Goal: Check status

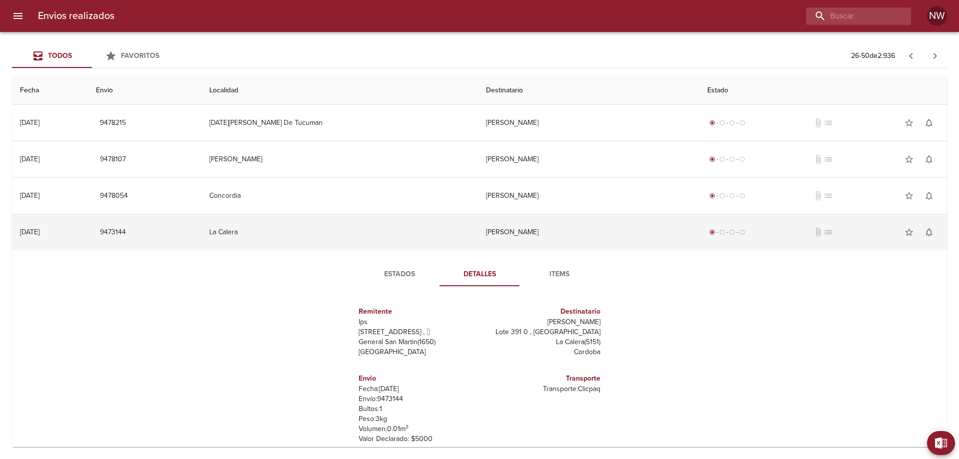
click at [498, 250] on td "[PERSON_NAME]" at bounding box center [588, 232] width 221 height 36
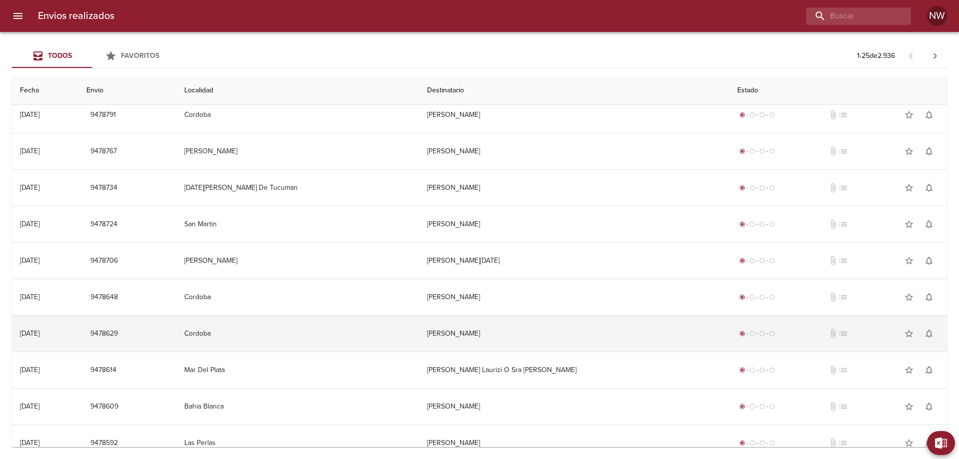
scroll to position [605, 0]
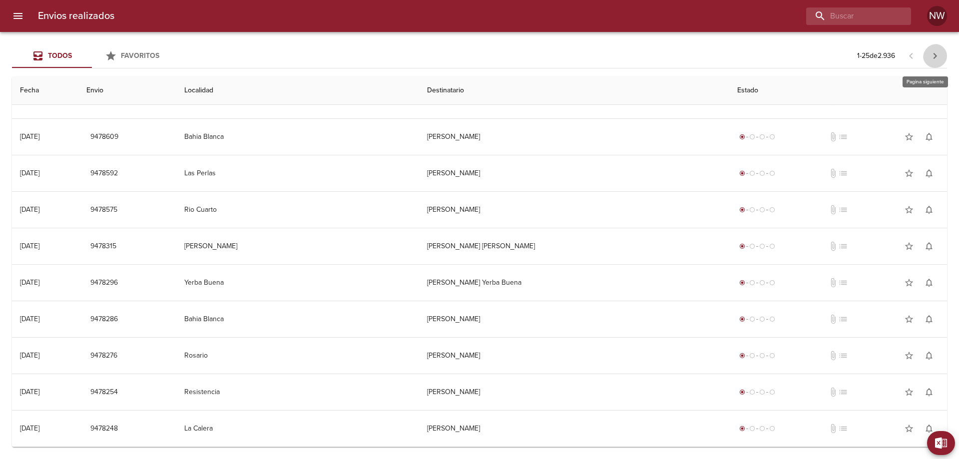
click at [937, 55] on icon "button" at bounding box center [935, 56] width 12 height 12
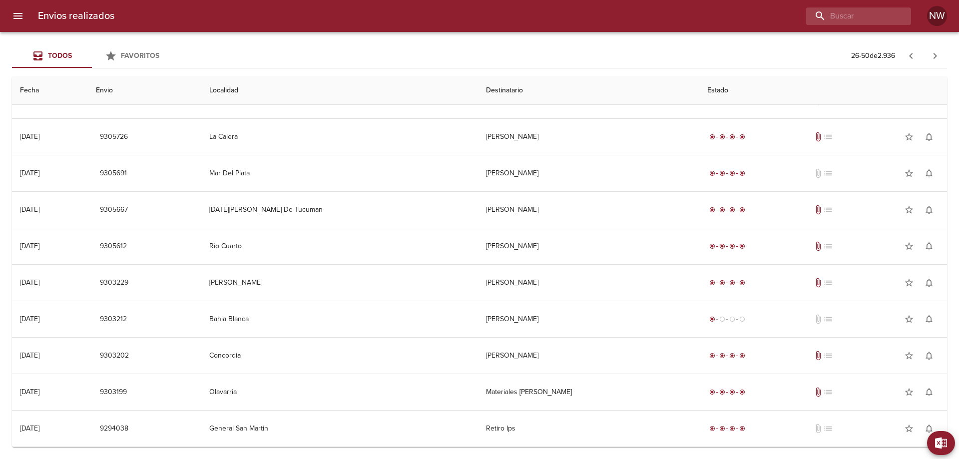
scroll to position [0, 0]
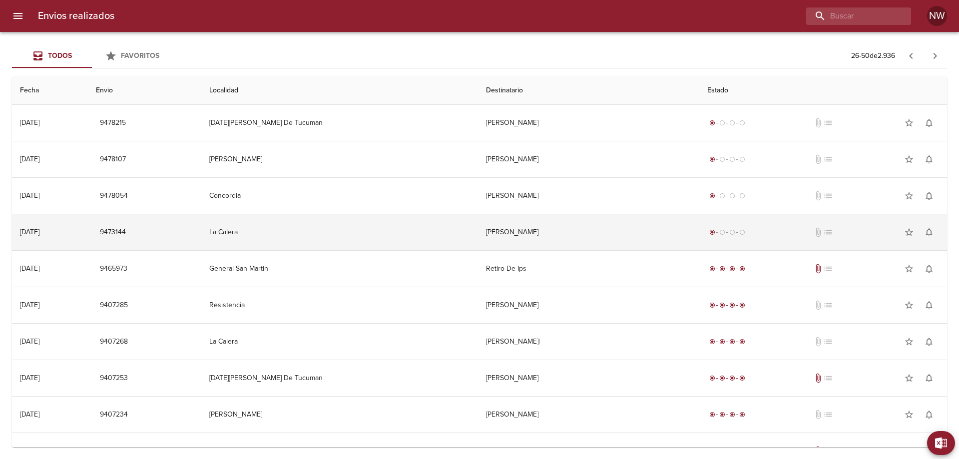
click at [629, 242] on td "[PERSON_NAME]" at bounding box center [588, 232] width 221 height 36
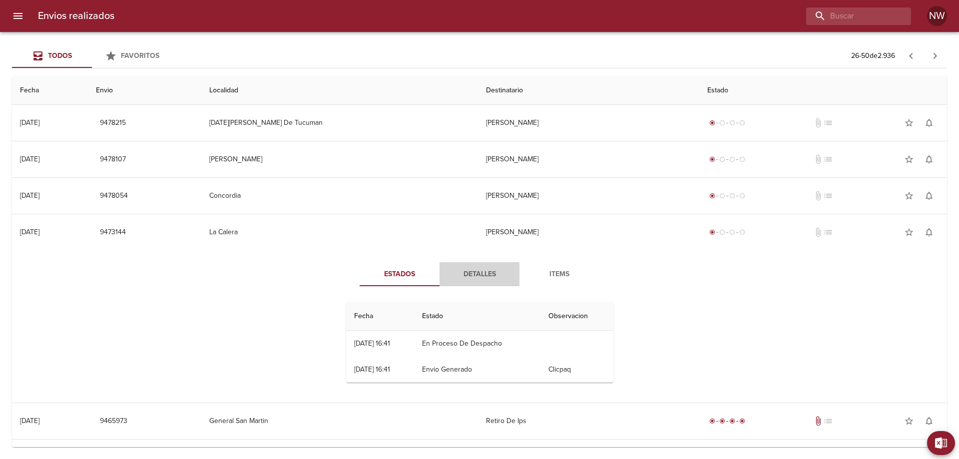
click at [492, 281] on span "Detalles" at bounding box center [479, 274] width 68 height 12
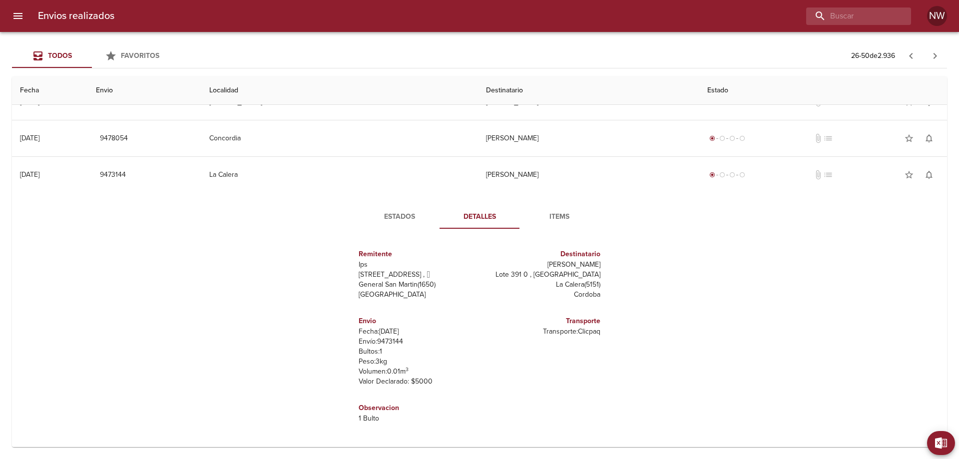
scroll to position [50, 0]
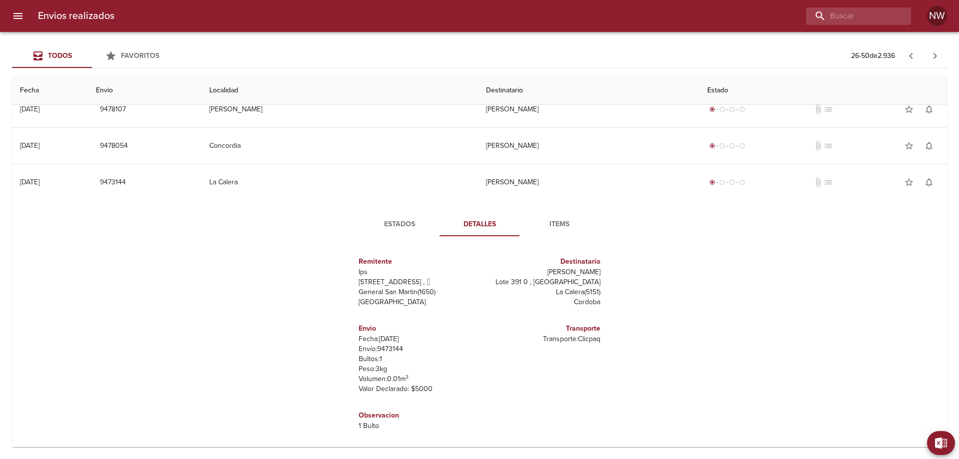
click at [389, 231] on span "Estados" at bounding box center [399, 224] width 68 height 12
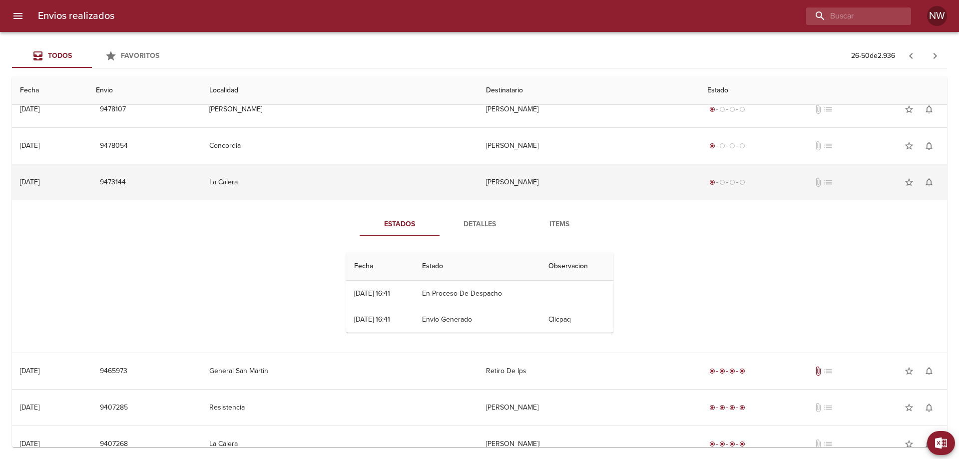
click at [513, 190] on td "[PERSON_NAME]" at bounding box center [588, 182] width 221 height 36
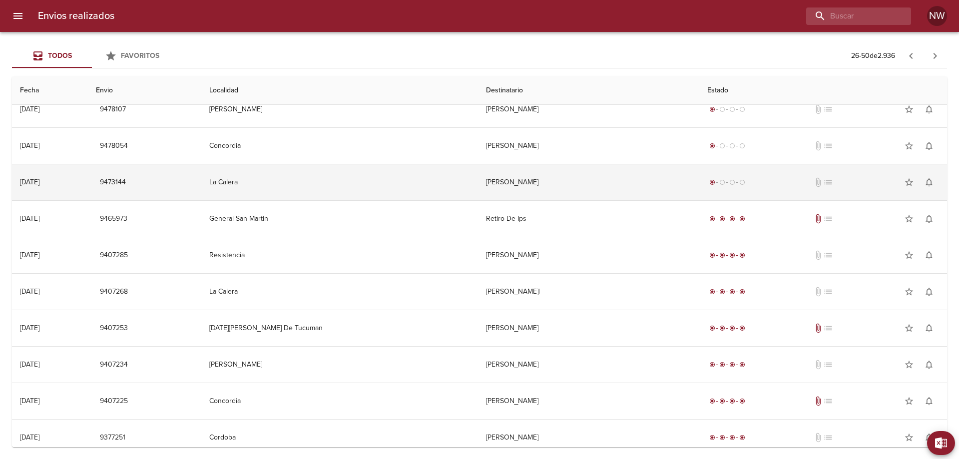
scroll to position [0, 0]
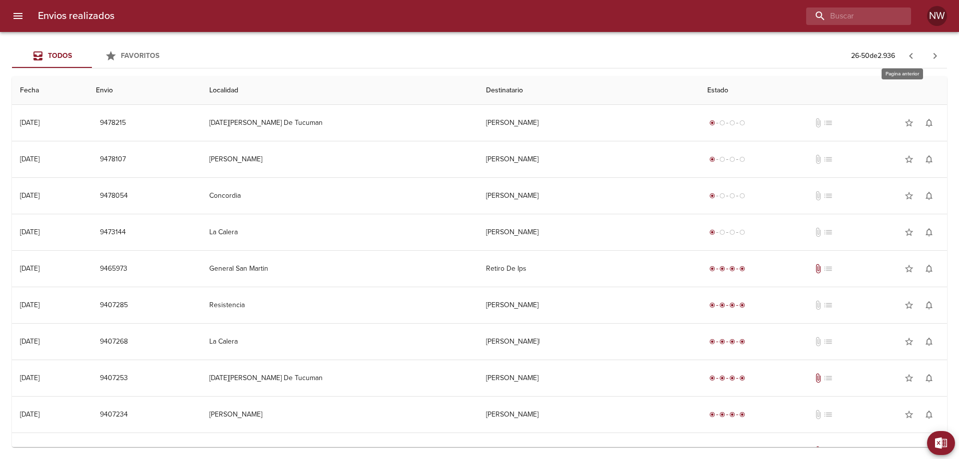
click at [905, 58] on icon "button" at bounding box center [911, 56] width 12 height 12
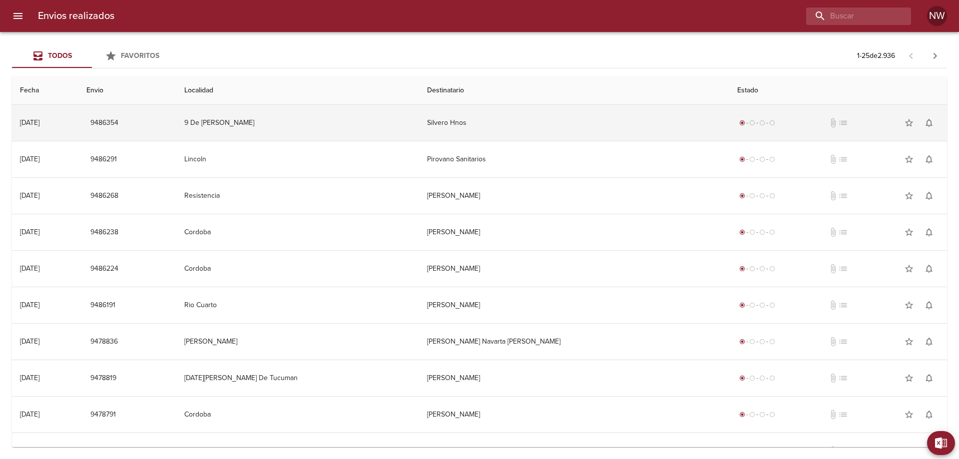
click at [620, 118] on td "Silvero Hnos" at bounding box center [574, 123] width 310 height 36
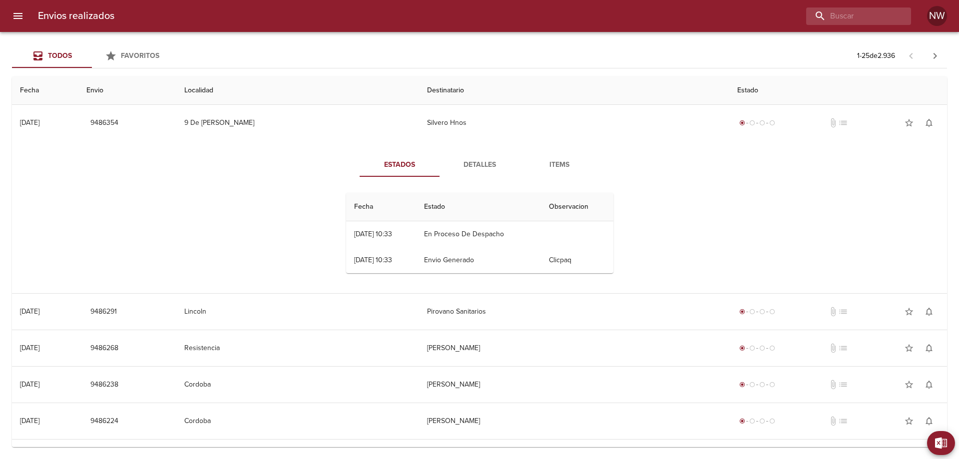
click at [471, 167] on span "Detalles" at bounding box center [479, 165] width 68 height 12
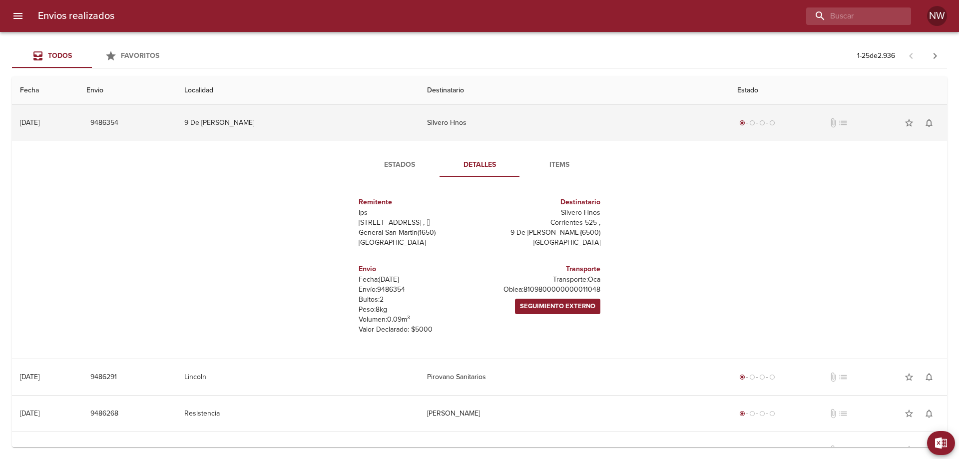
click at [488, 125] on td "Silvero Hnos" at bounding box center [574, 123] width 310 height 36
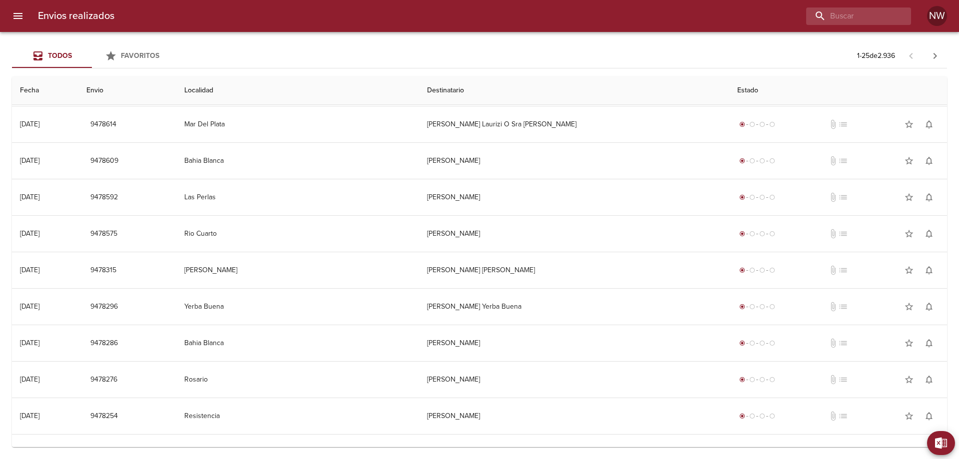
scroll to position [605, 0]
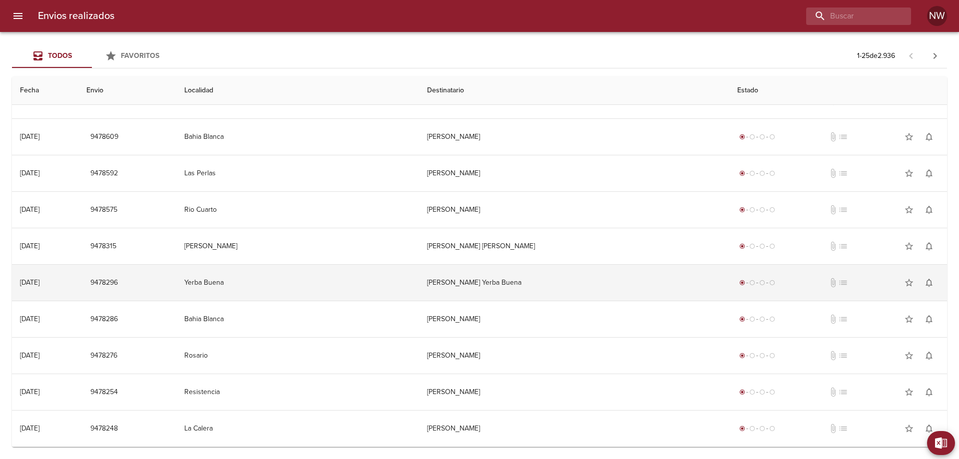
scroll to position [605, 0]
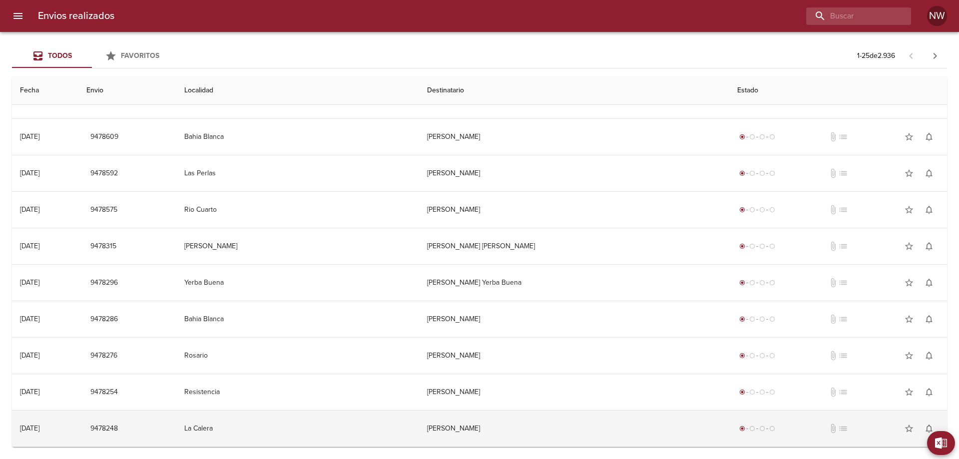
click at [616, 428] on td "[PERSON_NAME]" at bounding box center [574, 428] width 310 height 36
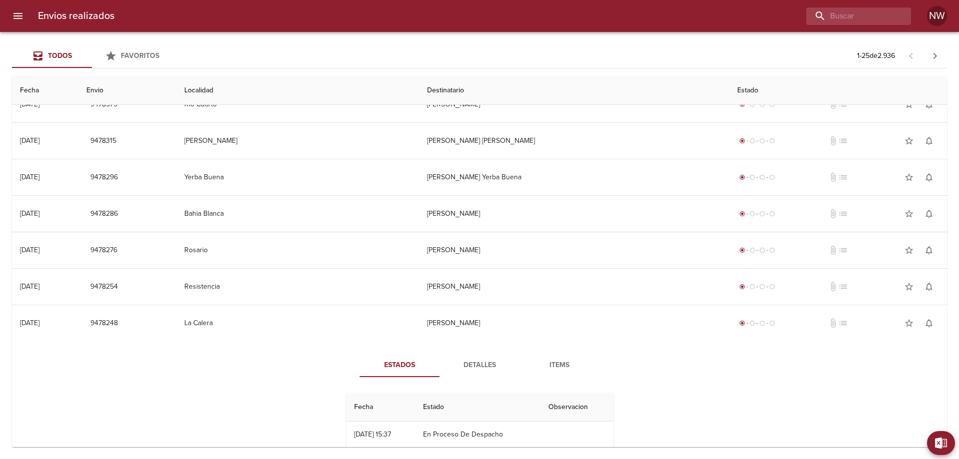
scroll to position [765, 0]
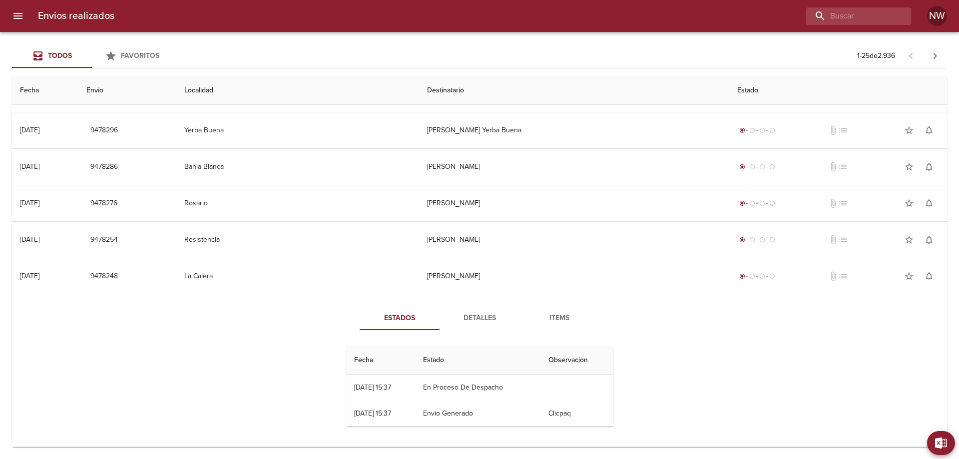
drag, startPoint x: 471, startPoint y: 291, endPoint x: 477, endPoint y: 313, distance: 22.8
click at [471, 294] on div "Estados Detalles Items Fecha Estado Observacion 07/08 07/08/2025 15:37 En Proce…" at bounding box center [479, 370] width 919 height 152
click at [477, 313] on span "Detalles" at bounding box center [479, 318] width 68 height 12
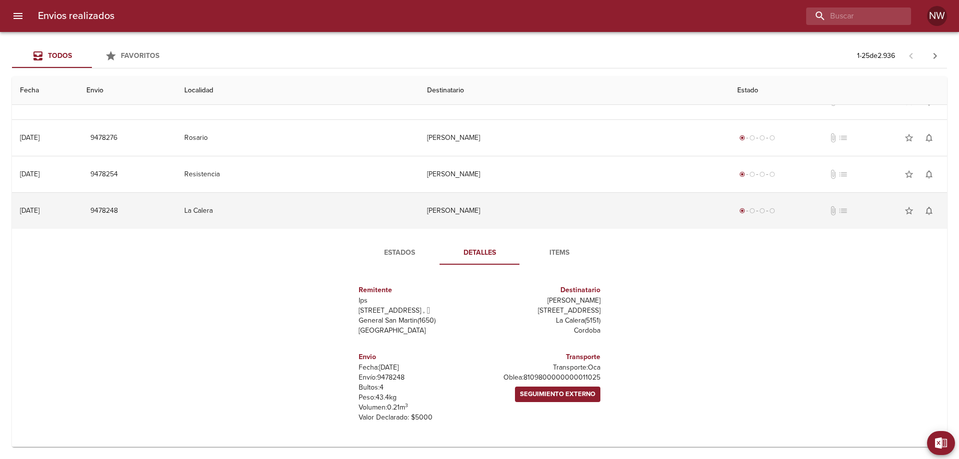
scroll to position [861, 0]
click at [497, 193] on td "[PERSON_NAME]" at bounding box center [574, 211] width 310 height 36
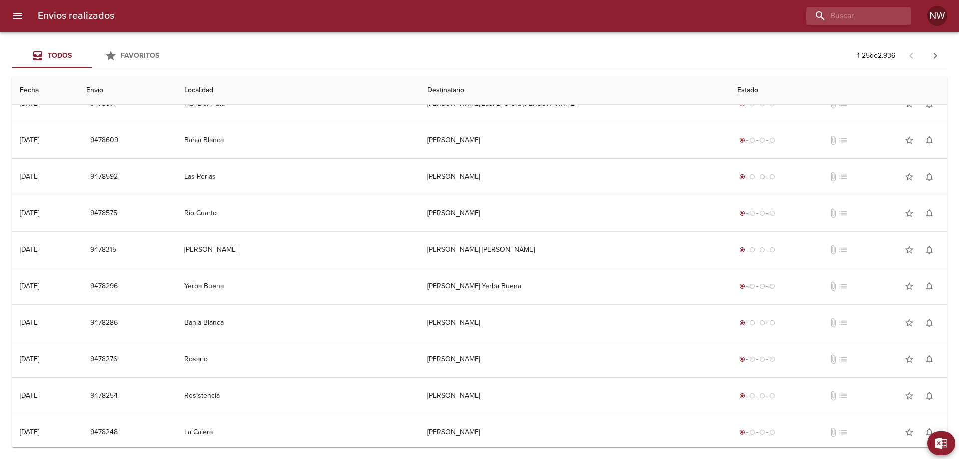
scroll to position [505, 0]
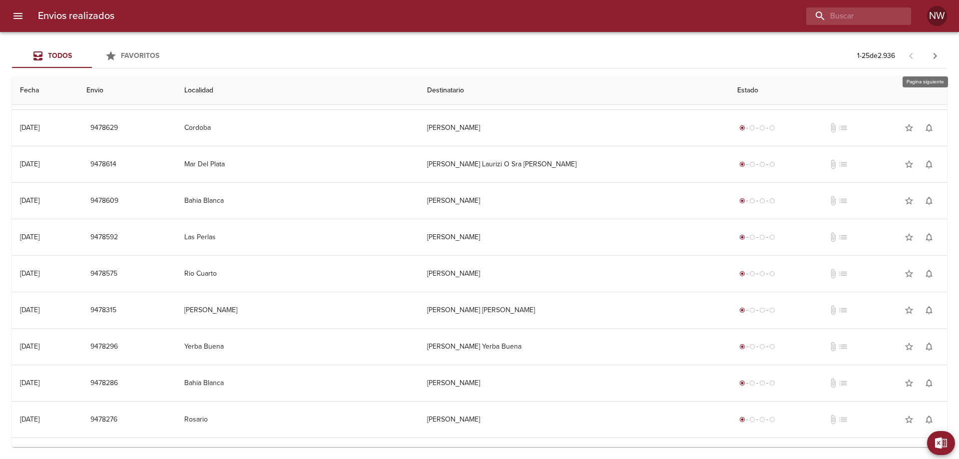
click at [931, 58] on icon "button" at bounding box center [935, 56] width 12 height 12
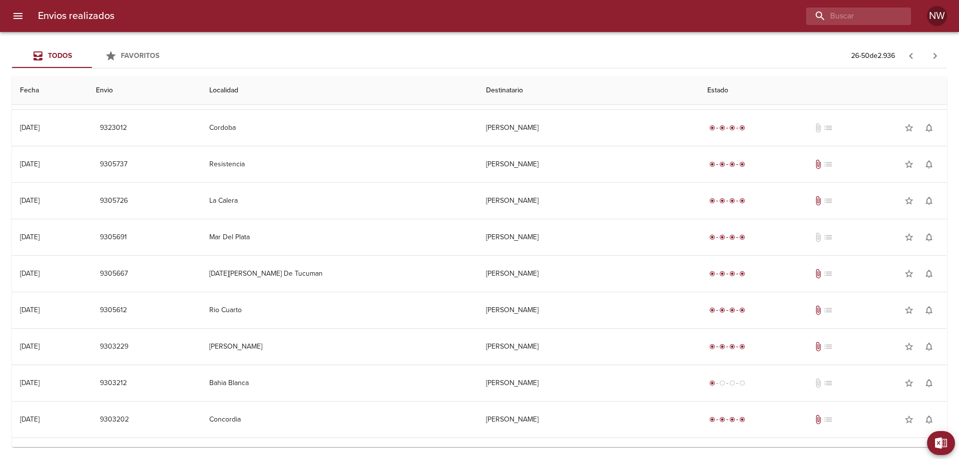
scroll to position [0, 0]
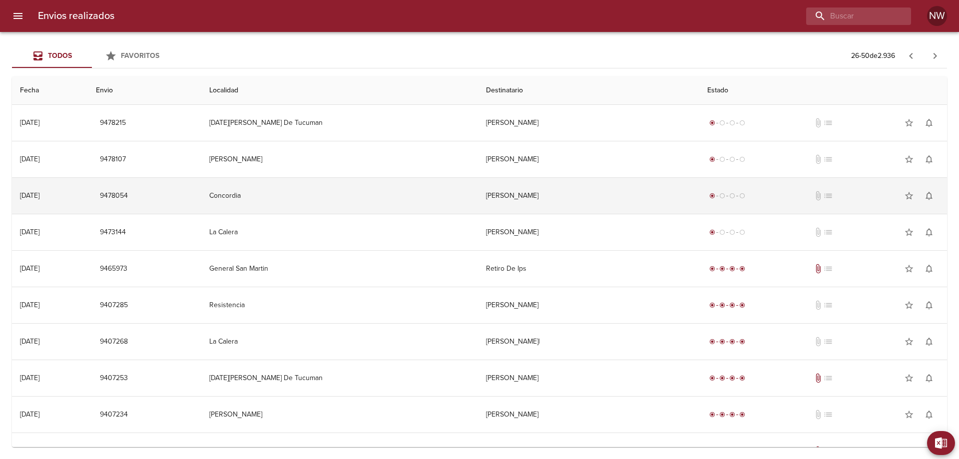
click at [712, 210] on td "radio_button_checked radio_button_unchecked radio_button_unchecked radio_button…" at bounding box center [823, 196] width 248 height 36
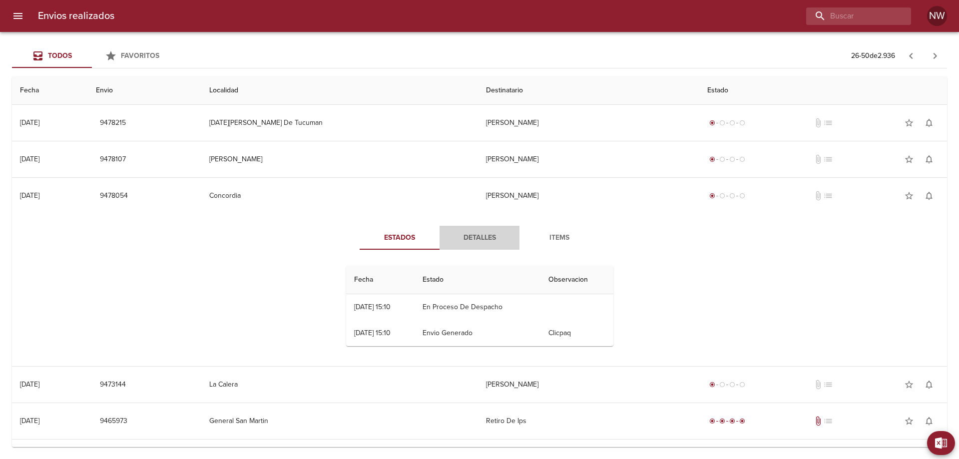
click at [469, 241] on span "Detalles" at bounding box center [479, 238] width 68 height 12
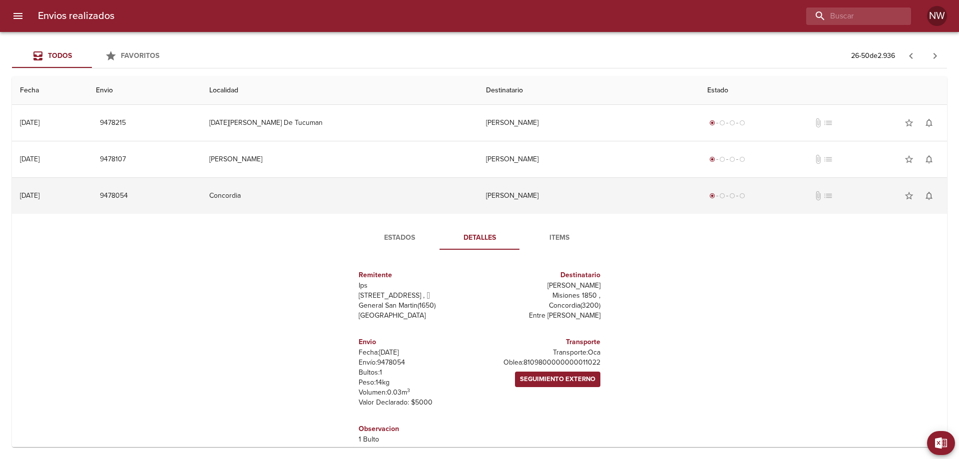
click at [498, 201] on td "[PERSON_NAME]" at bounding box center [588, 196] width 221 height 36
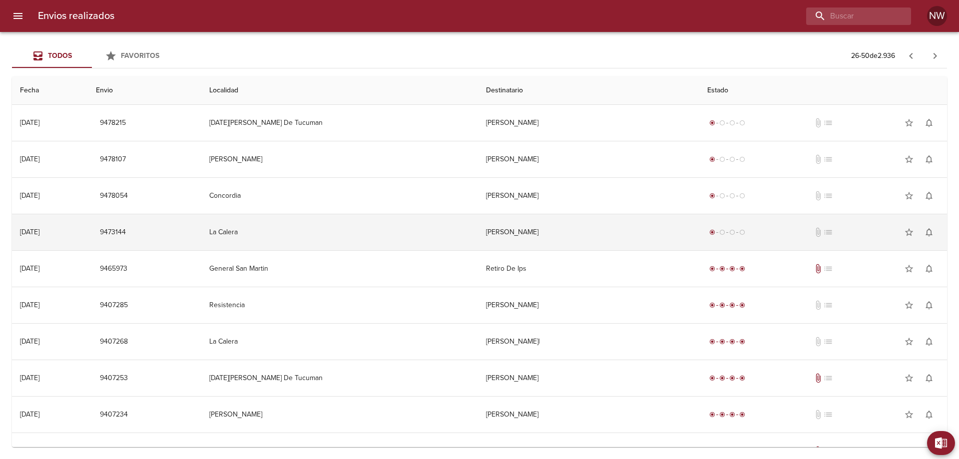
click at [496, 239] on td "[PERSON_NAME]" at bounding box center [588, 232] width 221 height 36
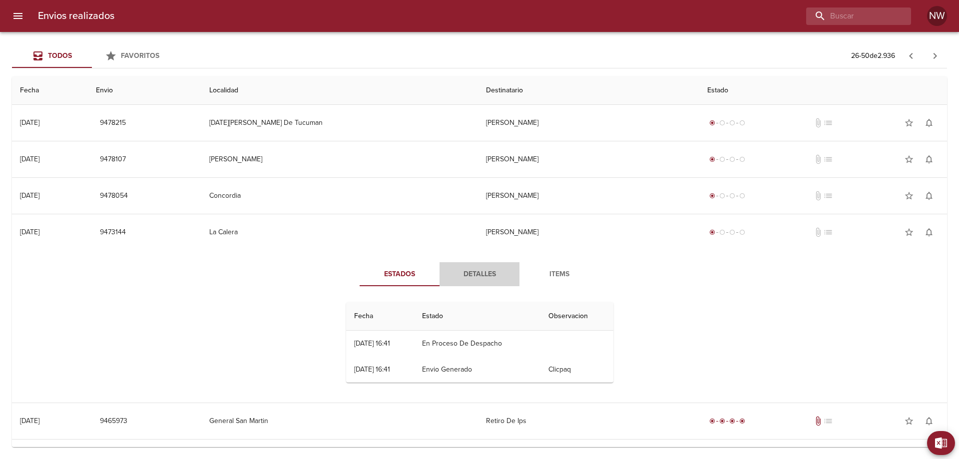
click at [486, 281] on span "Detalles" at bounding box center [479, 274] width 68 height 12
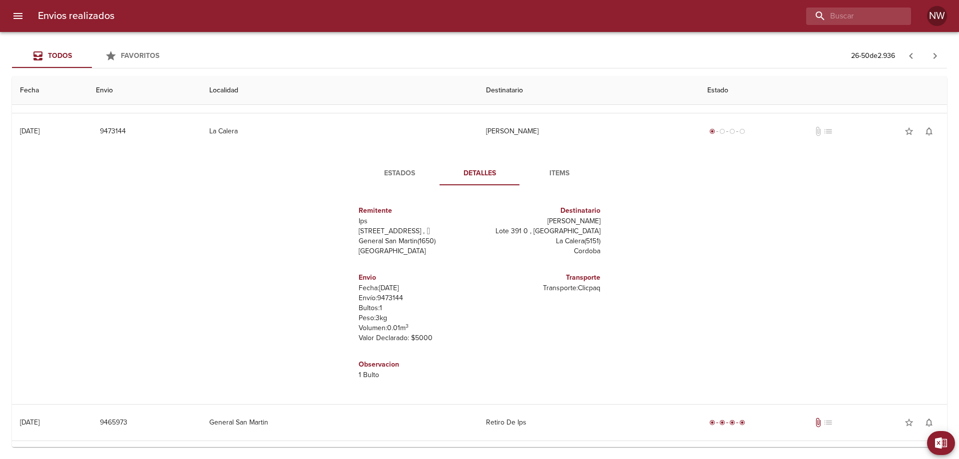
scroll to position [100, 0]
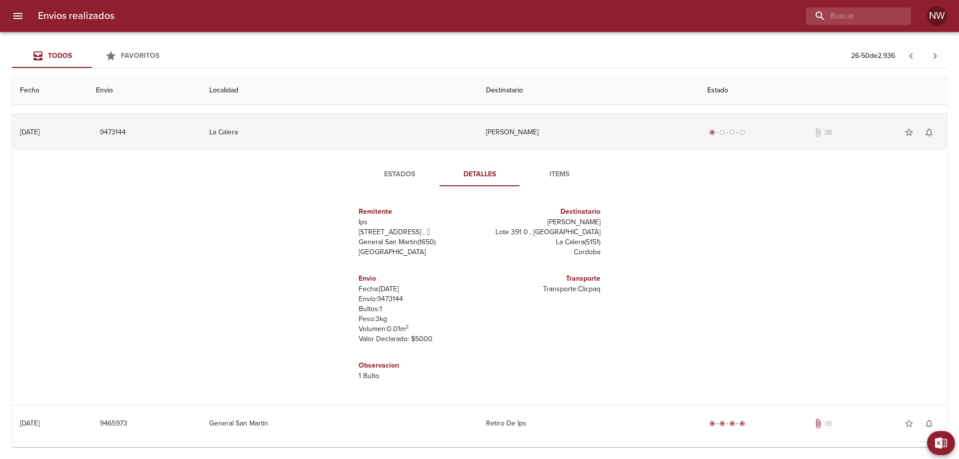
click at [686, 137] on td "[PERSON_NAME]" at bounding box center [588, 132] width 221 height 36
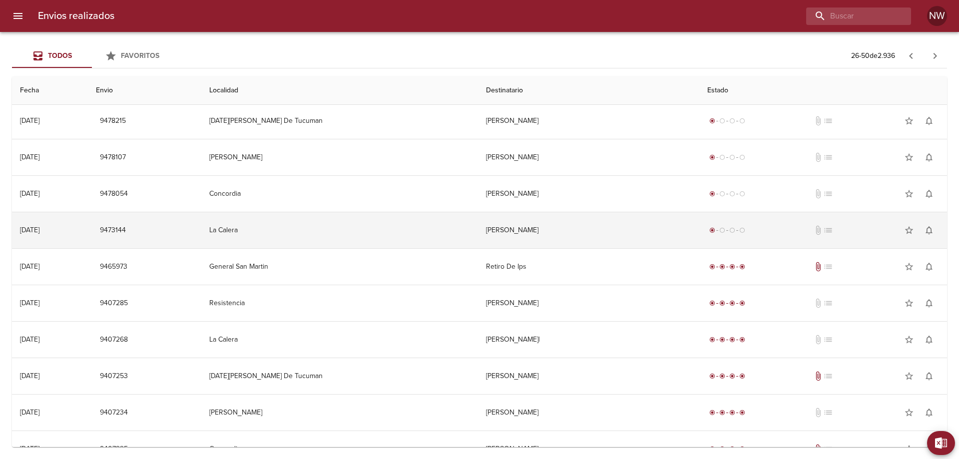
scroll to position [0, 0]
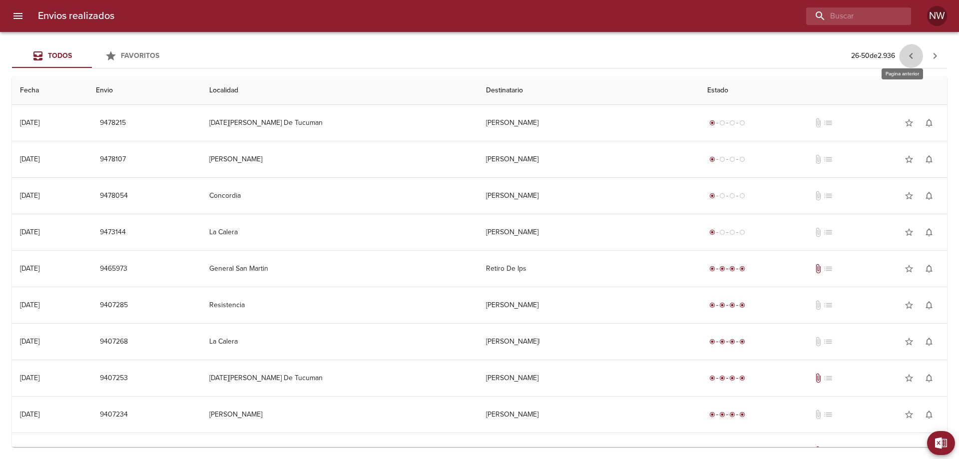
click at [913, 59] on icon "button" at bounding box center [911, 56] width 12 height 12
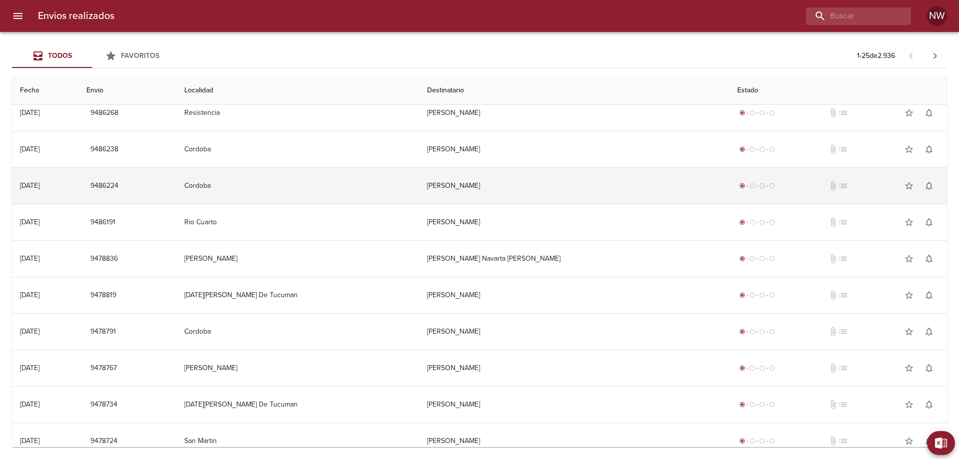
scroll to position [150, 0]
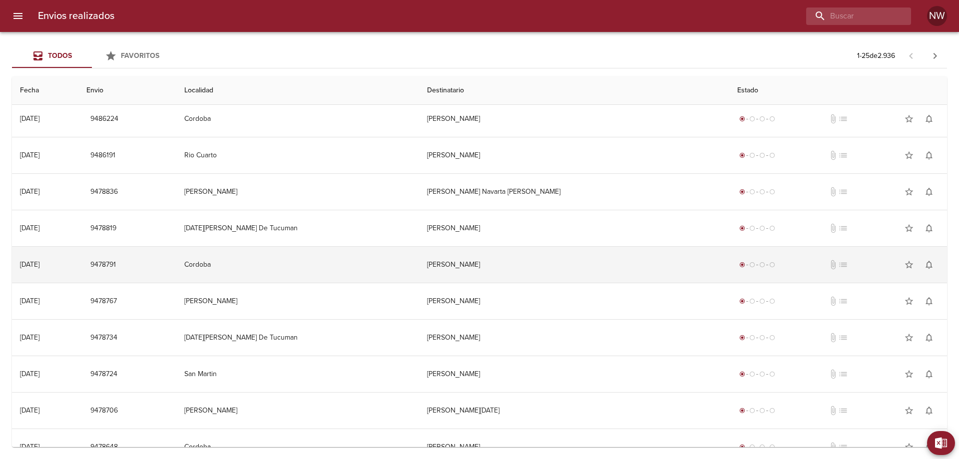
click at [572, 283] on td "[PERSON_NAME]" at bounding box center [574, 265] width 310 height 36
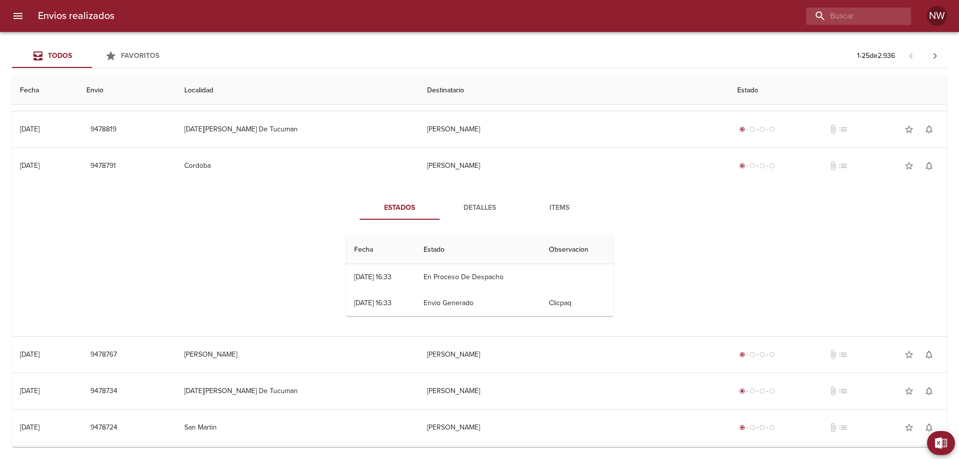
scroll to position [250, 0]
click at [481, 213] on span "Detalles" at bounding box center [479, 207] width 68 height 12
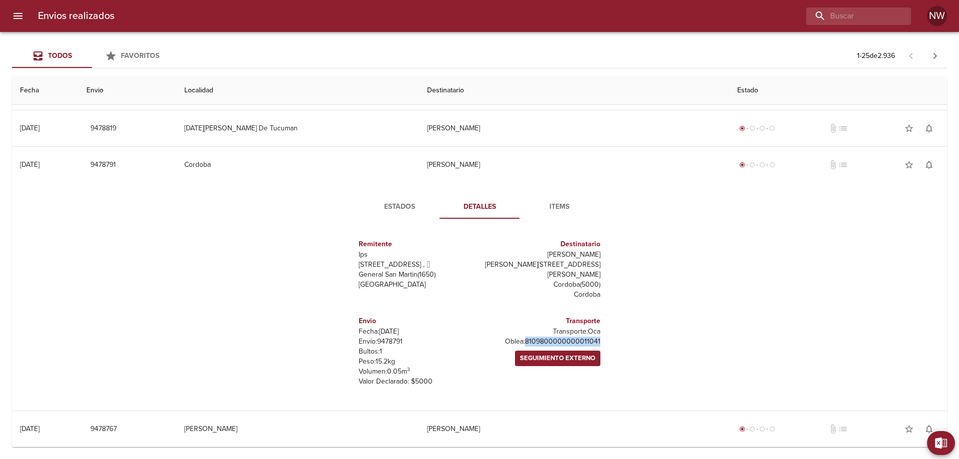
drag, startPoint x: 593, startPoint y: 389, endPoint x: 496, endPoint y: 387, distance: 96.9
click at [496, 387] on div "Transporte Transporte: Oca Oblea: 8109800000000011041 Seguimiento Externo" at bounding box center [541, 351] width 125 height 87
copy p "8109800000000011041"
